Goal: Check status: Check status

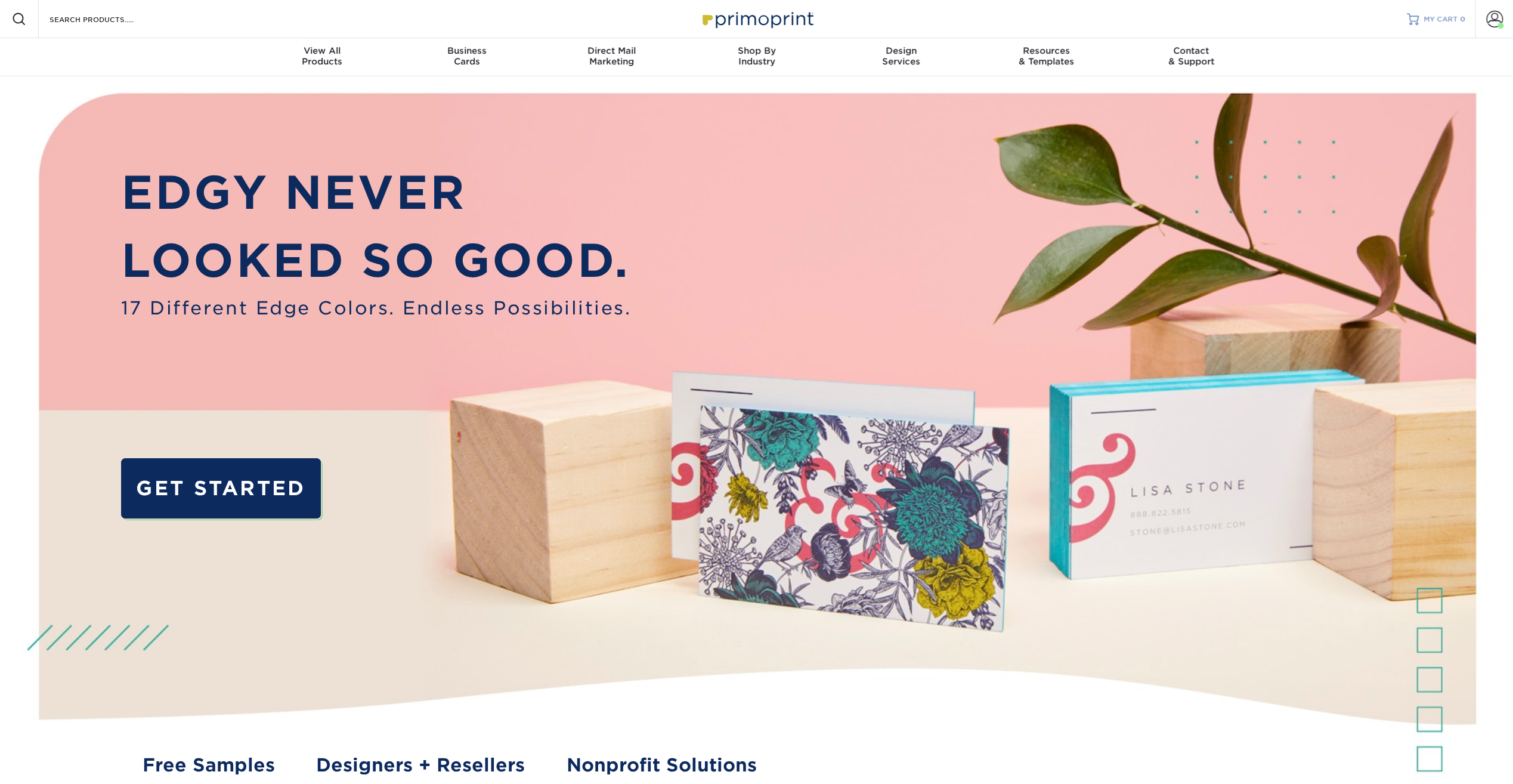
click at [1449, 23] on span "MY CART" at bounding box center [1441, 19] width 34 height 10
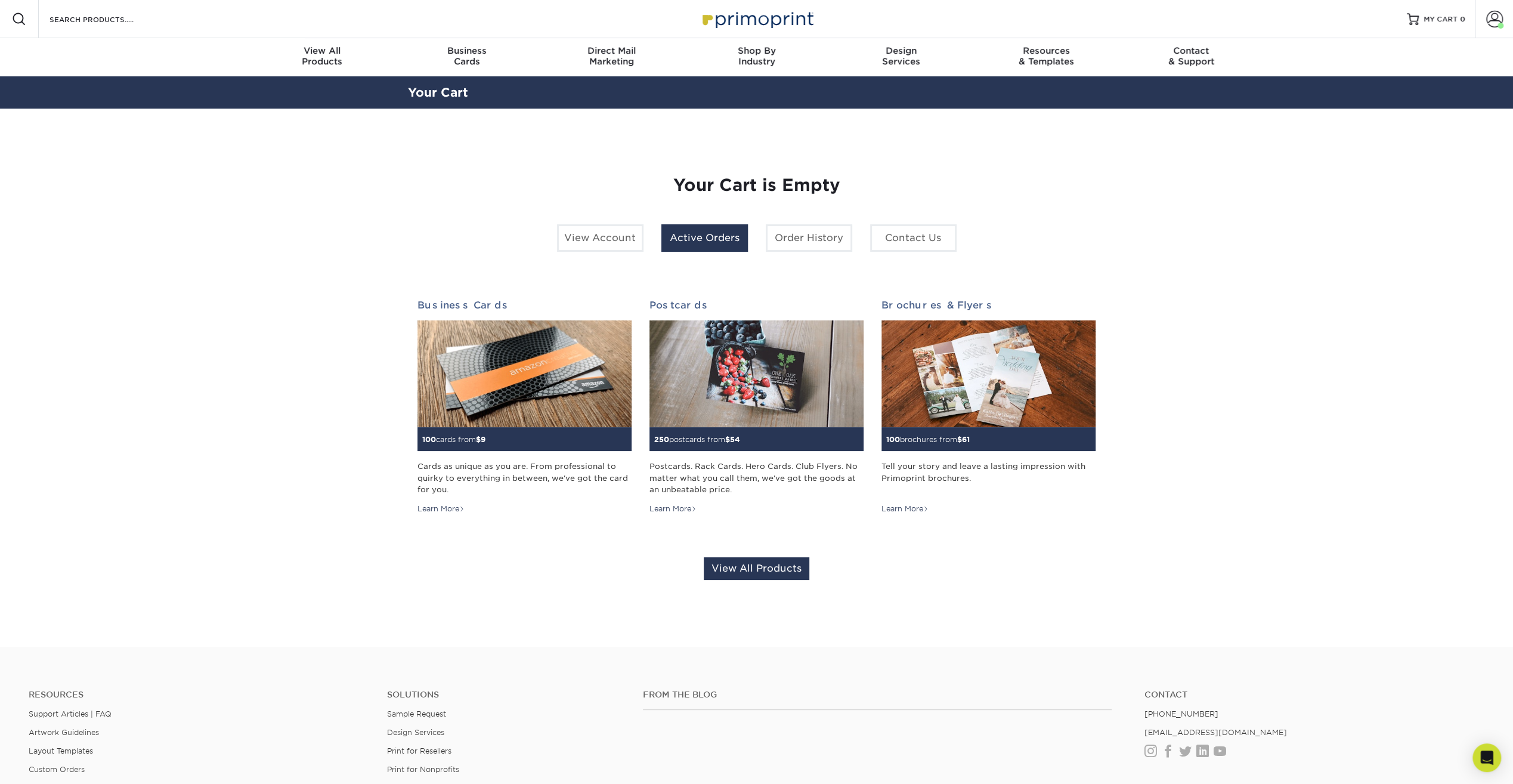
click at [709, 236] on link "Active Orders" at bounding box center [705, 238] width 87 height 28
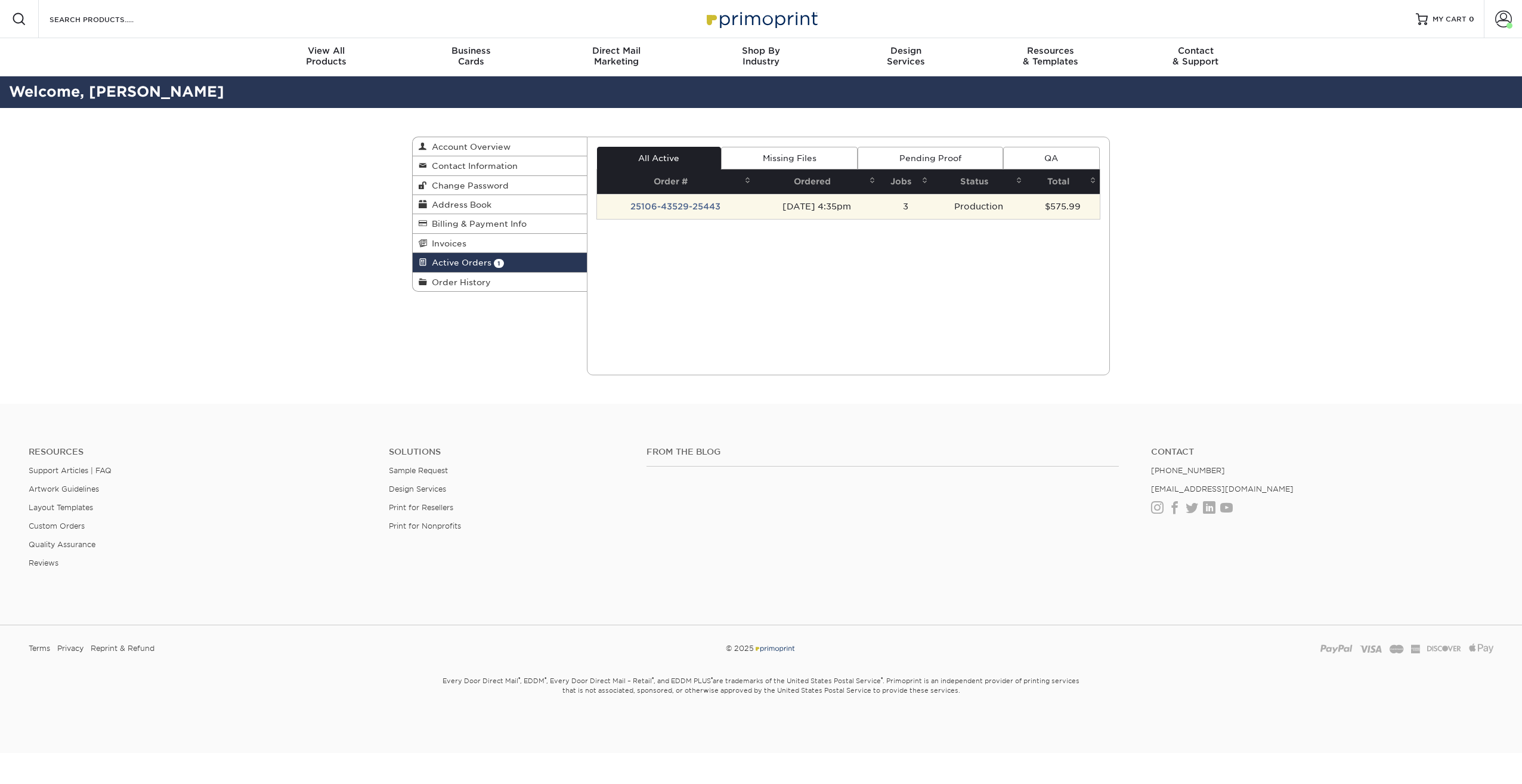
click at [676, 203] on td "25106-43529-25443" at bounding box center [676, 206] width 158 height 25
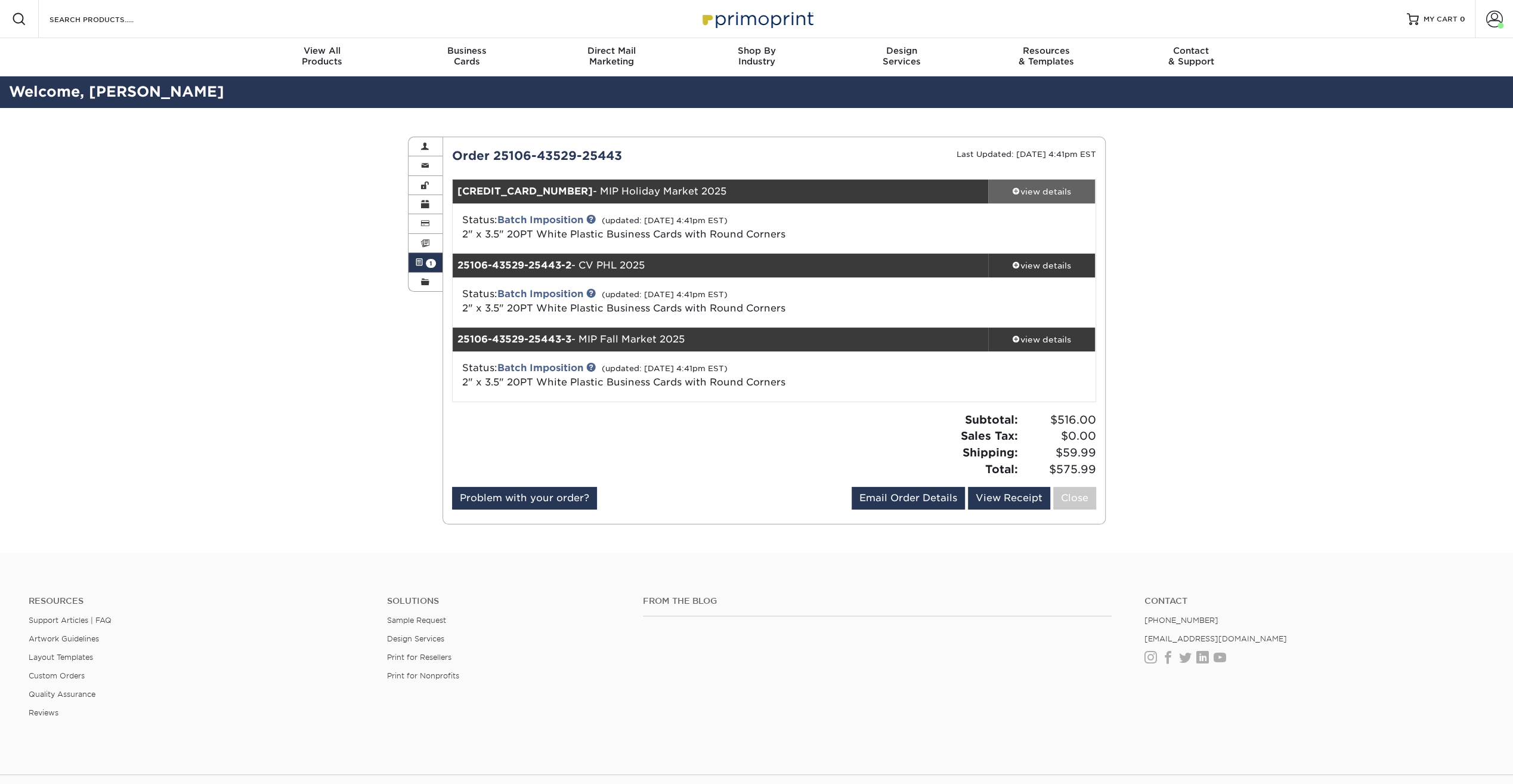
click at [1041, 186] on div "view details" at bounding box center [1042, 192] width 107 height 12
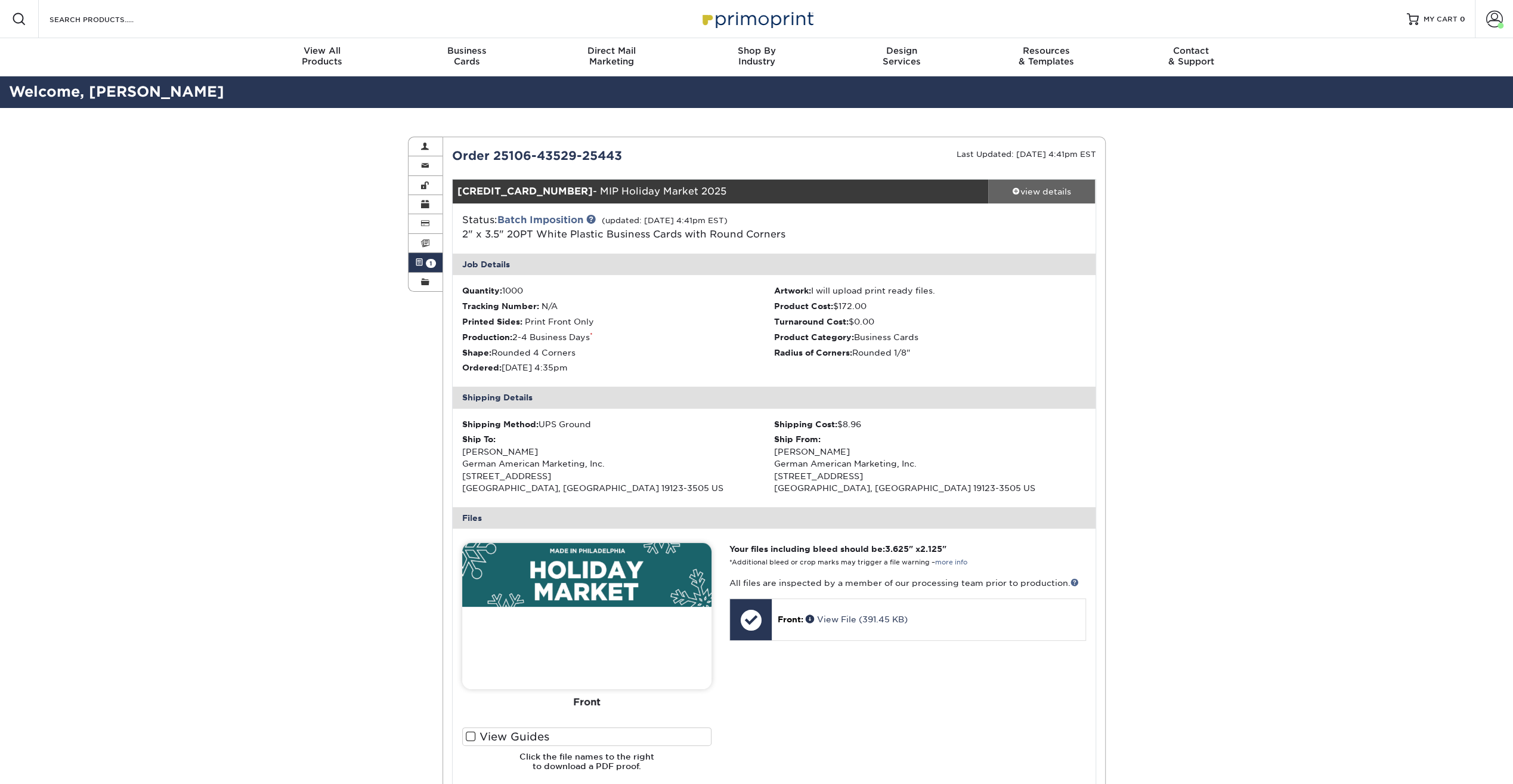
click at [1041, 186] on div "view details" at bounding box center [1042, 192] width 107 height 12
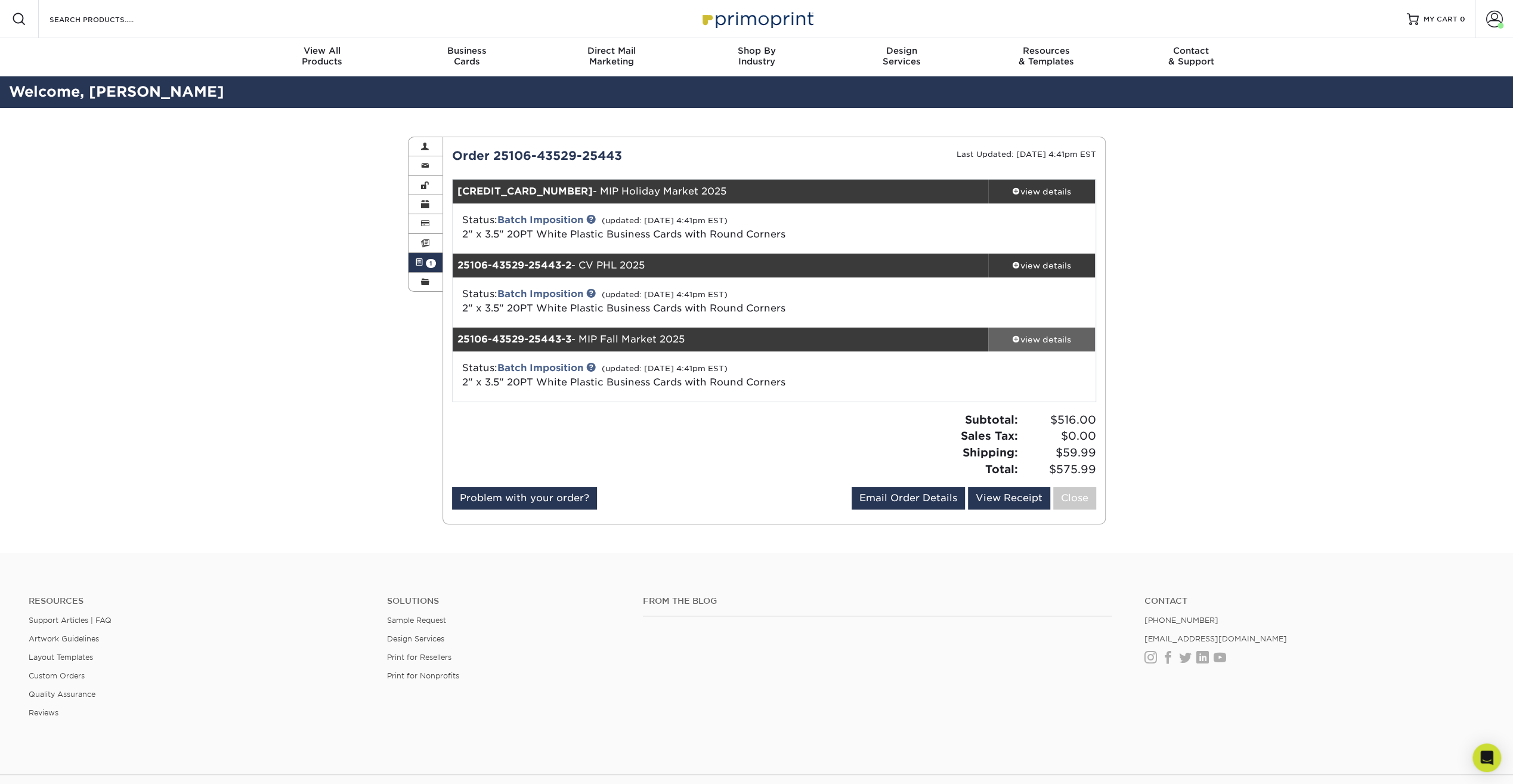
click at [1041, 336] on div "view details" at bounding box center [1042, 339] width 107 height 12
